Goal: Information Seeking & Learning: Learn about a topic

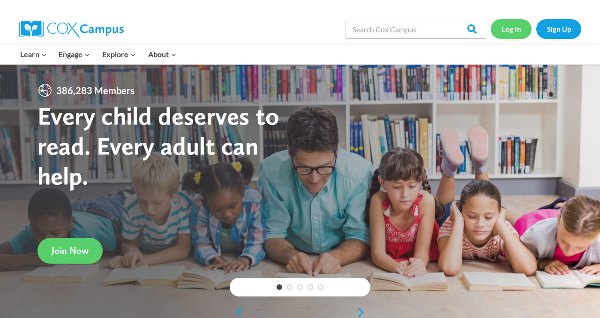
click at [520, 31] on link "Log In" at bounding box center [511, 28] width 41 height 19
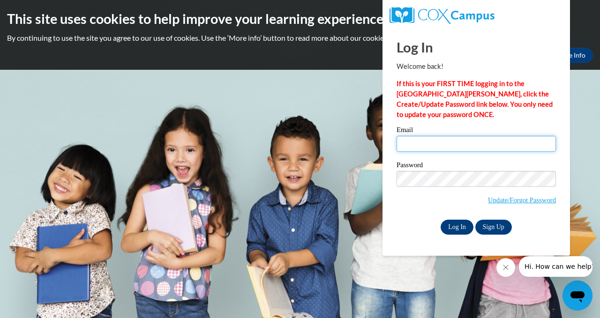
type input "[EMAIL_ADDRESS][DOMAIN_NAME]"
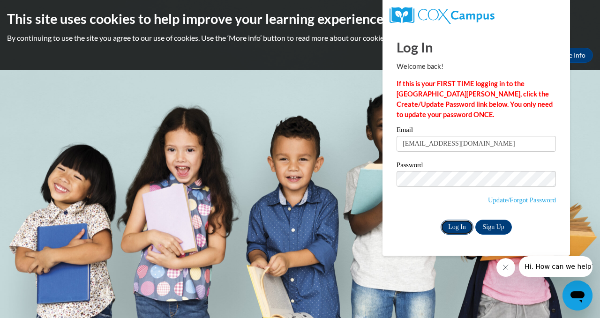
click at [455, 229] on input "Log In" at bounding box center [457, 227] width 33 height 15
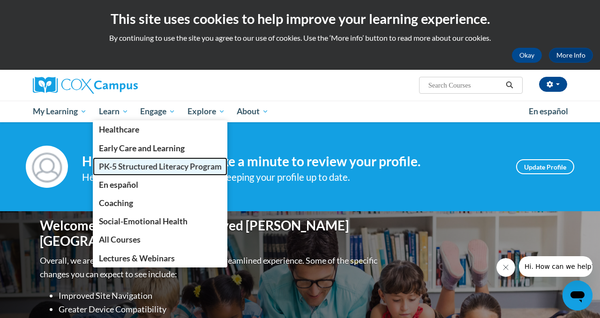
click at [154, 170] on span "PK-5 Structured Literacy Program" at bounding box center [160, 167] width 123 height 10
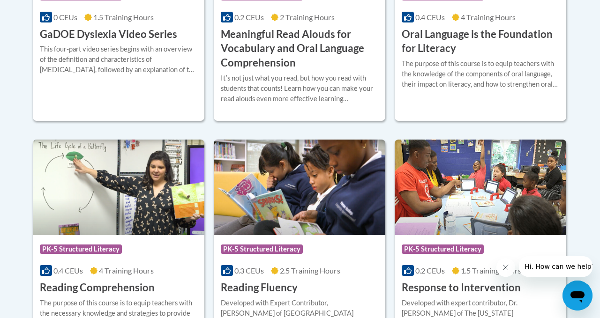
scroll to position [840, 0]
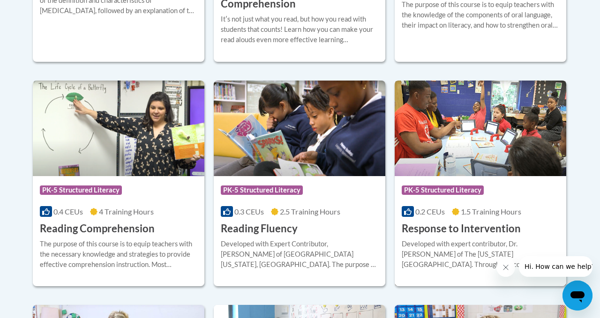
click at [431, 139] on img at bounding box center [481, 129] width 172 height 96
drag, startPoint x: 431, startPoint y: 139, endPoint x: 435, endPoint y: 136, distance: 5.0
click at [434, 137] on img at bounding box center [481, 129] width 172 height 96
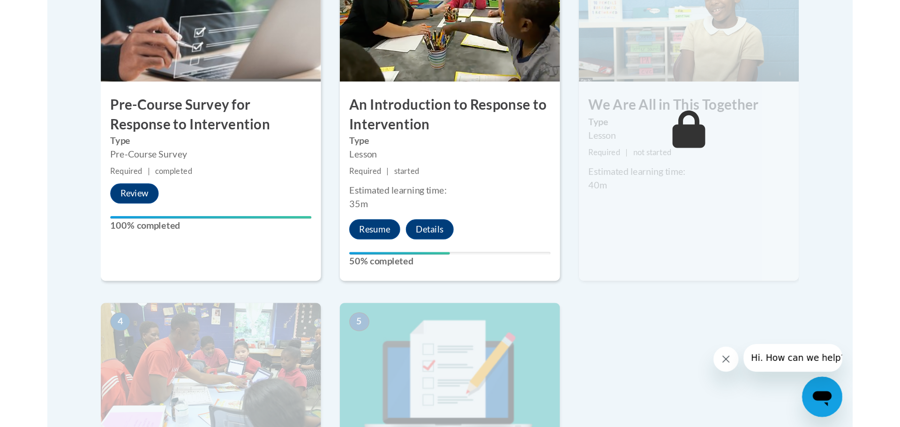
scroll to position [368, 0]
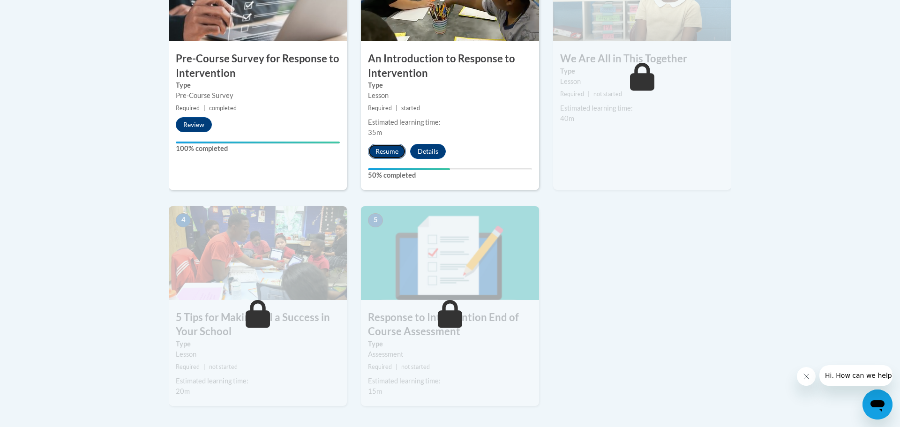
click at [383, 151] on button "Resume" at bounding box center [387, 151] width 38 height 15
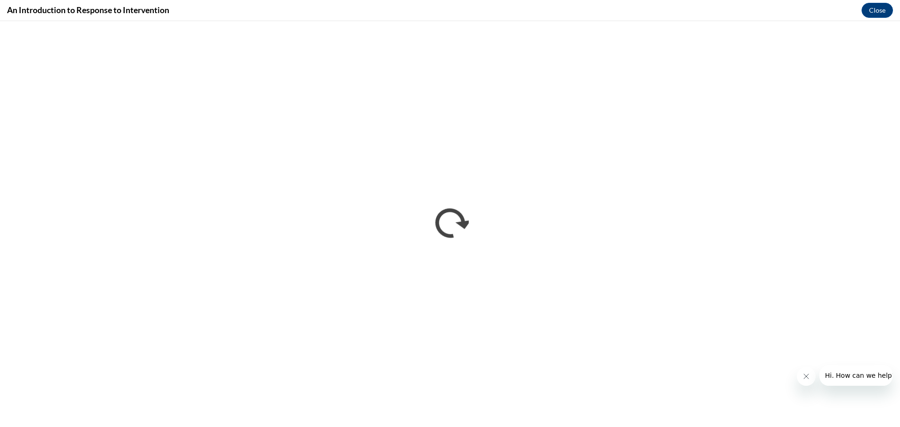
scroll to position [0, 0]
